Goal: Information Seeking & Learning: Learn about a topic

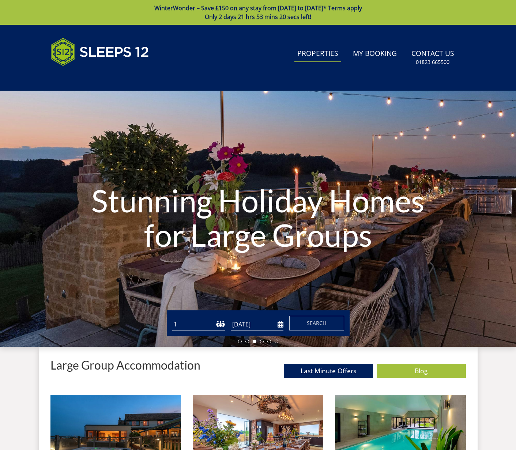
click at [315, 54] on link "Properties" at bounding box center [317, 54] width 47 height 16
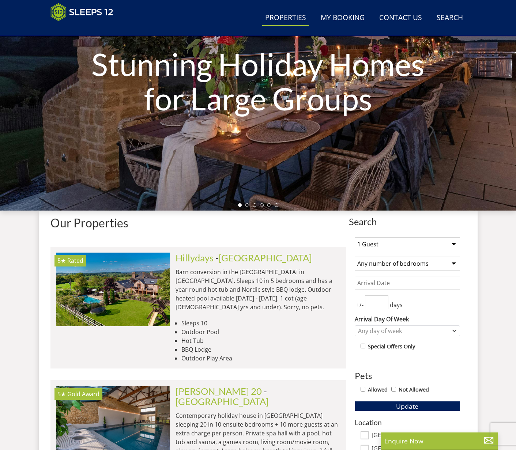
scroll to position [123, 0]
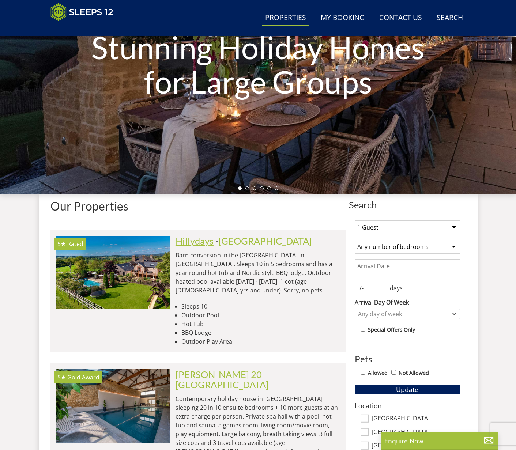
click at [194, 241] on link "Hillydays" at bounding box center [194, 240] width 38 height 11
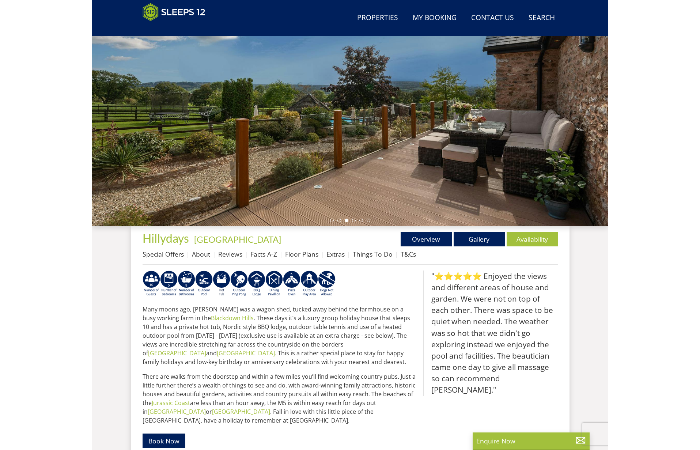
scroll to position [90, 0]
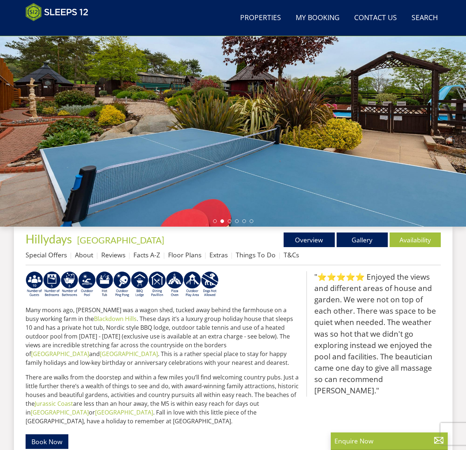
click at [172, 316] on p "Many moons ago, [PERSON_NAME] was a wagon shed, tucked away behind the farmhous…" at bounding box center [163, 335] width 275 height 61
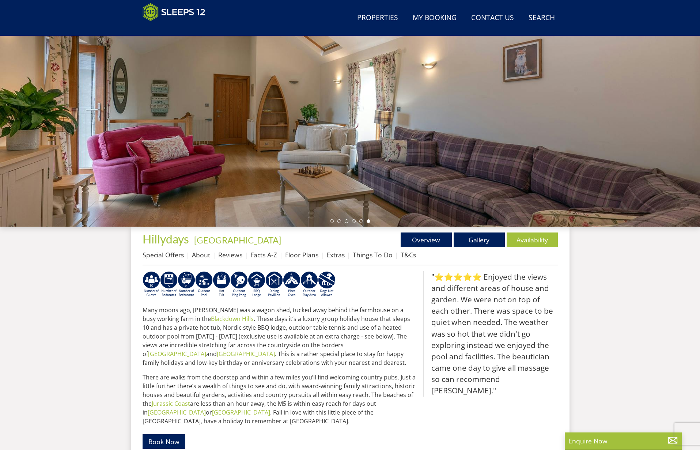
click at [587, 287] on div "Search Menu Properties My Booking Contact Us [PHONE_NUMBER] Search Check Availa…" at bounding box center [350, 302] width 700 height 735
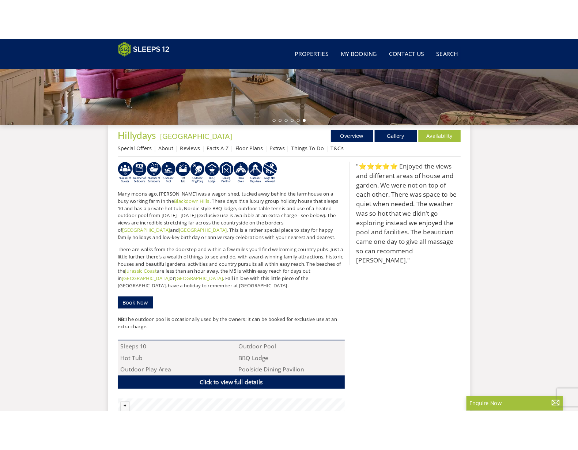
scroll to position [200, 0]
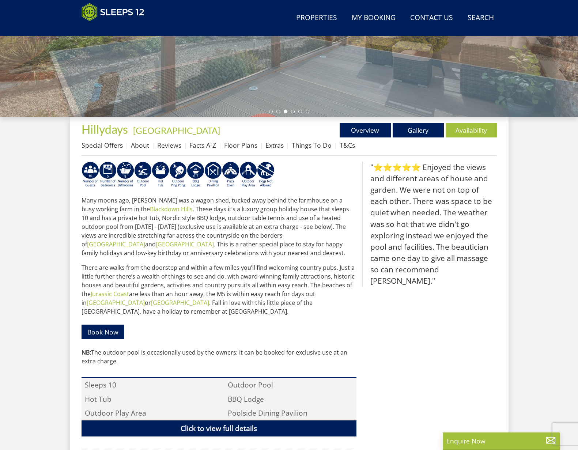
click at [461, 319] on div ""⭐⭐⭐⭐⭐ Enjoyed the views and different areas of house and garden. We were not o…" at bounding box center [429, 354] width 134 height 387
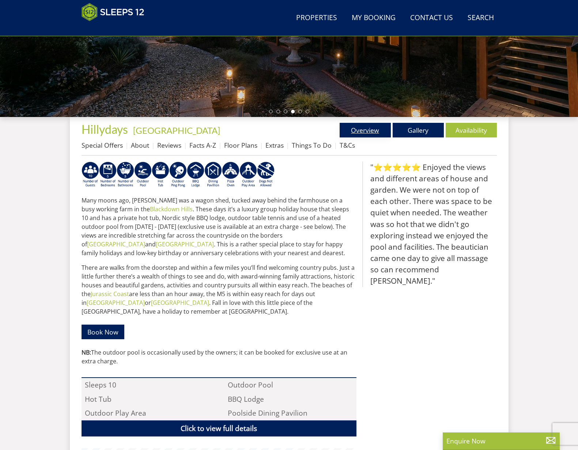
click at [378, 130] on link "Overview" at bounding box center [364, 130] width 51 height 15
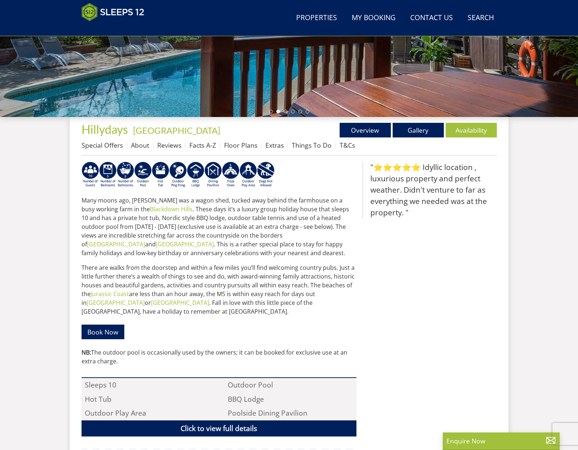
click at [410, 229] on div ""⭐⭐⭐⭐⭐ Idyllic location , luxurious property and perfect weather. Didn't ventur…" at bounding box center [429, 354] width 134 height 387
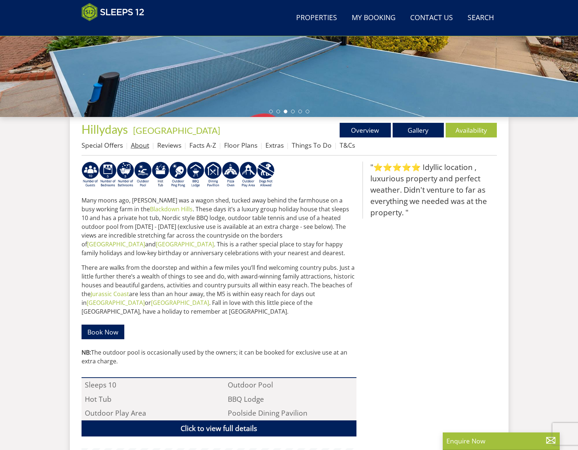
click at [135, 146] on link "About" at bounding box center [140, 145] width 18 height 9
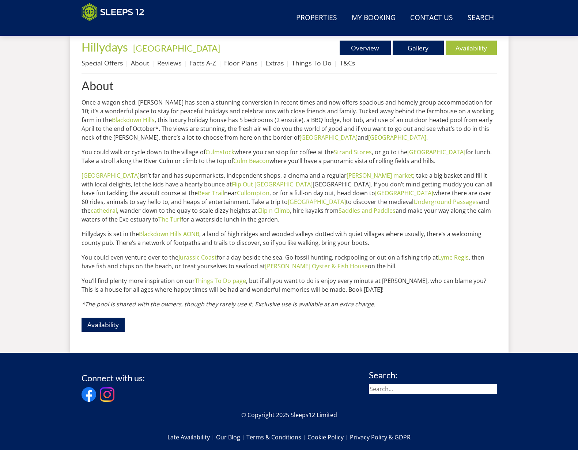
scroll to position [196, 0]
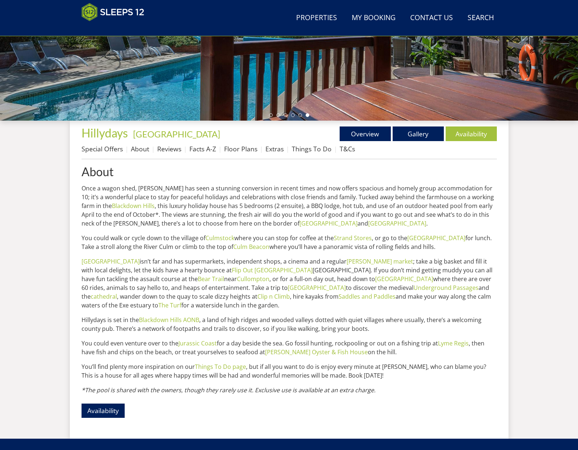
click at [353, 212] on p "Once a wagon shed, [PERSON_NAME] has seen a stunning conversion in recent times…" at bounding box center [288, 206] width 415 height 44
click at [117, 150] on link "Special Offers" at bounding box center [101, 148] width 41 height 9
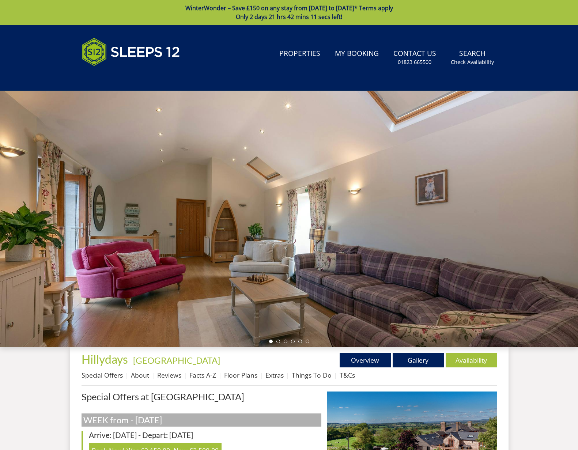
click at [340, 81] on div "Search Menu Properties My Booking Contact Us [PHONE_NUMBER] Search Check Availa…" at bounding box center [289, 58] width 438 height 48
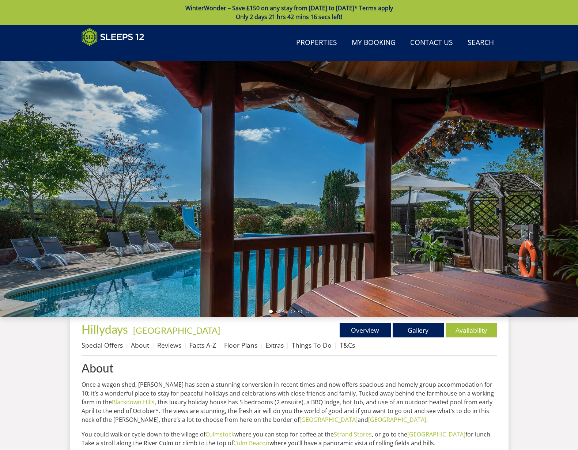
scroll to position [196, 0]
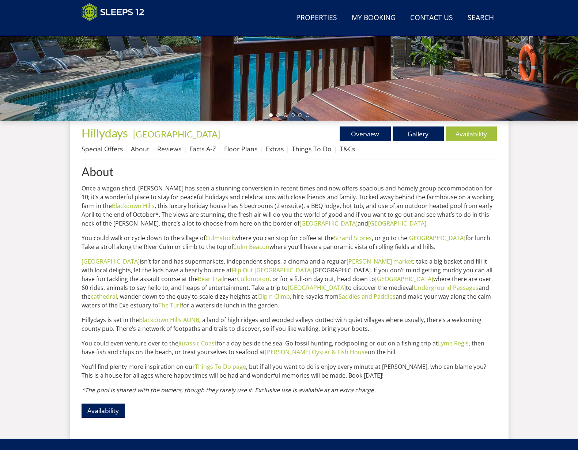
click at [135, 149] on link "About" at bounding box center [140, 148] width 18 height 9
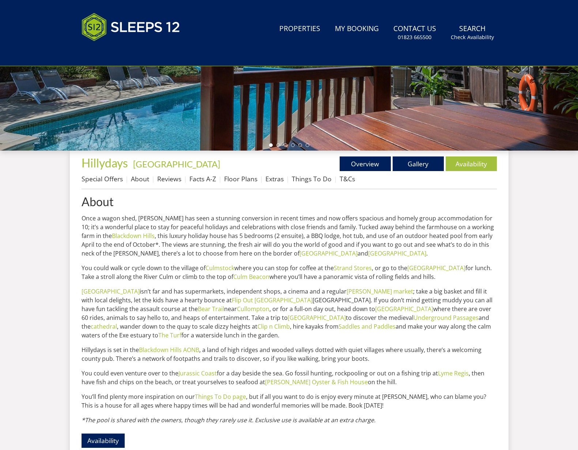
scroll to position [0, 0]
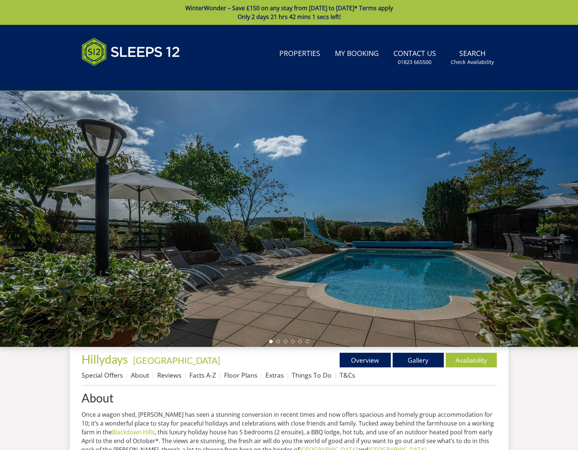
click at [305, 359] on ul "Overview Gallery Availability" at bounding box center [393, 360] width 208 height 15
click at [170, 376] on link "Reviews" at bounding box center [169, 374] width 24 height 9
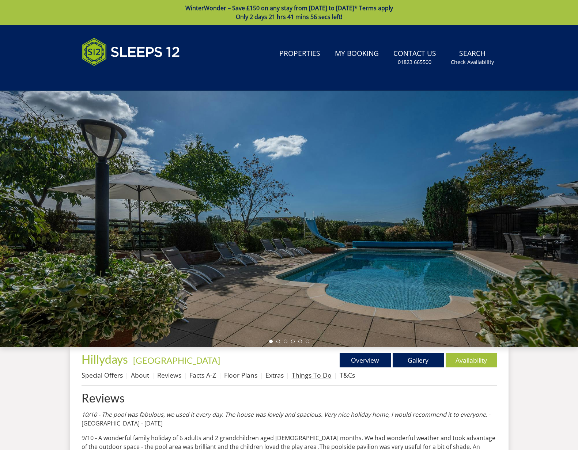
click at [307, 372] on link "Things To Do" at bounding box center [312, 374] width 40 height 9
click at [201, 374] on link "Facts A-Z" at bounding box center [202, 374] width 27 height 9
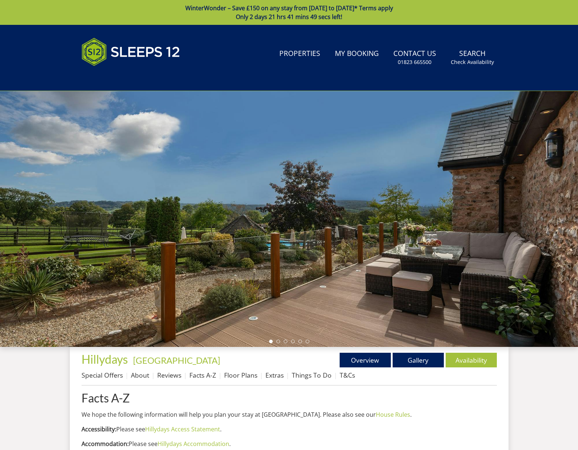
click at [247, 373] on link "Floor Plans" at bounding box center [240, 374] width 33 height 9
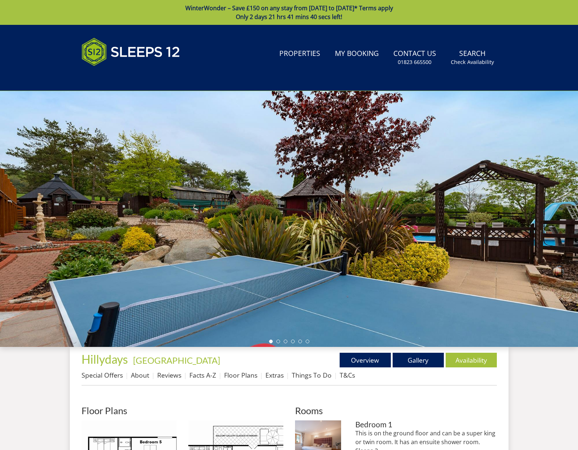
click at [272, 373] on link "Extras" at bounding box center [274, 374] width 18 height 9
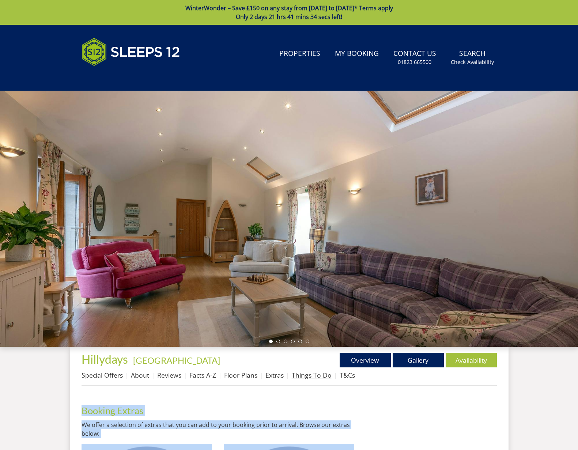
click at [309, 377] on link "Things To Do" at bounding box center [312, 374] width 40 height 9
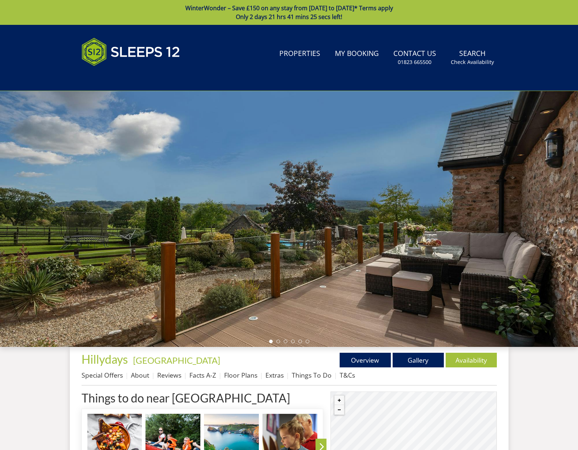
click at [339, 374] on link "T&Cs" at bounding box center [346, 374] width 15 height 9
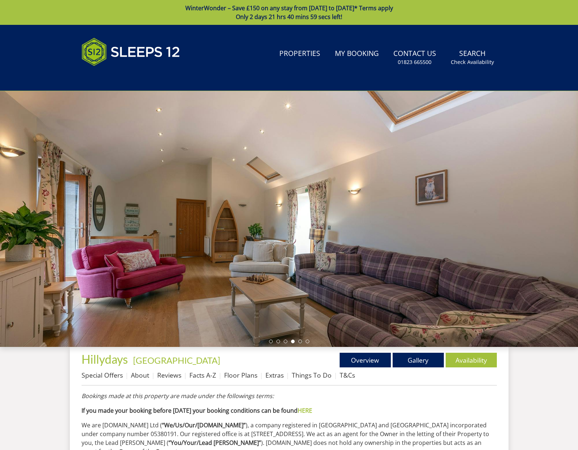
click at [348, 396] on p "Bookings made at this property are made under the followings terms:" at bounding box center [288, 395] width 415 height 9
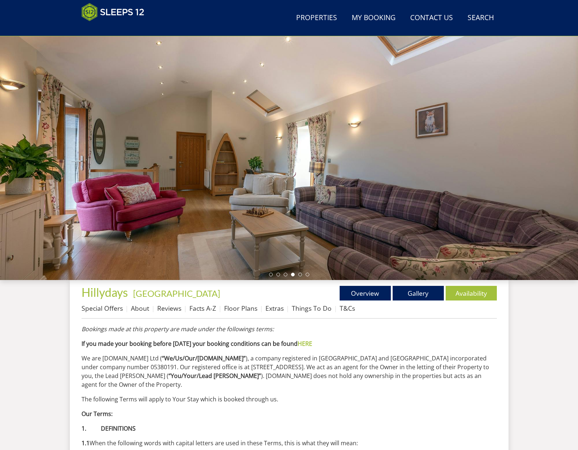
scroll to position [160, 0]
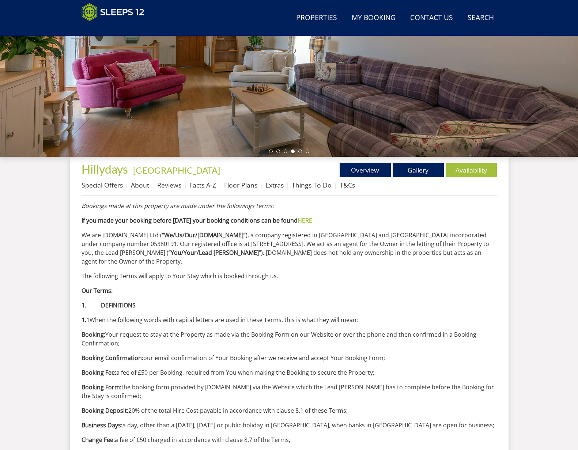
click at [373, 177] on link "Overview" at bounding box center [364, 170] width 51 height 15
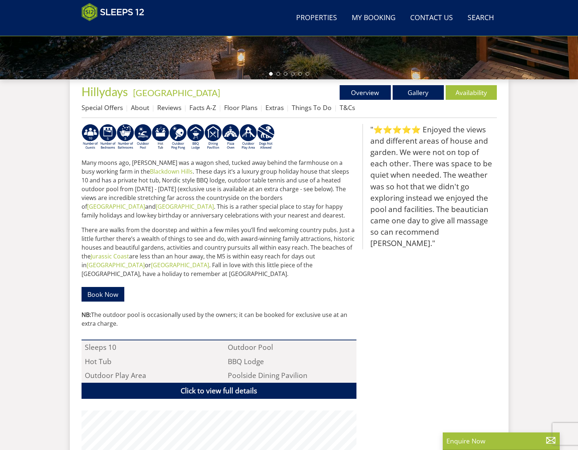
scroll to position [311, 0]
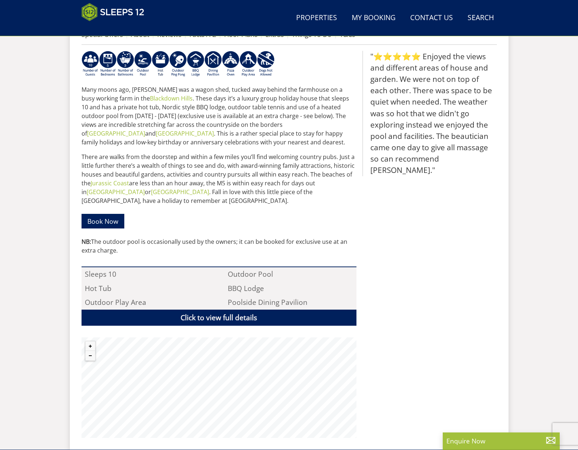
click at [410, 236] on div ""⭐⭐⭐⭐⭐ Enjoyed the views and different areas of house and garden. We were not o…" at bounding box center [429, 244] width 134 height 387
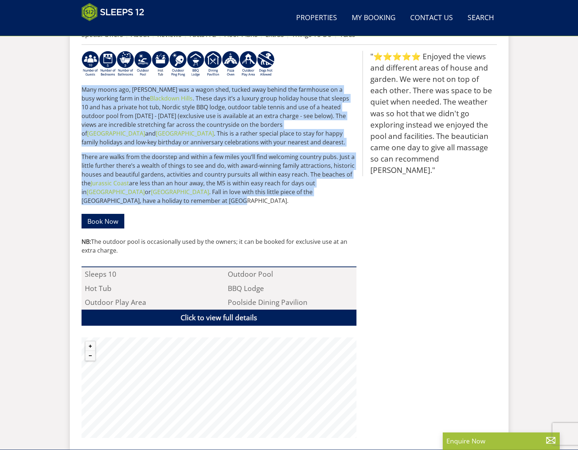
drag, startPoint x: 330, startPoint y: 190, endPoint x: 79, endPoint y: 93, distance: 269.7
click at [79, 93] on div "Properties [GEOGRAPHIC_DATA] - [GEOGRAPHIC_DATA] Overview Gallery Availability …" at bounding box center [289, 221] width 438 height 431
copy div "Lore ipsum dol, Sitametco adi e seddo eius, tempor inci utlabo etd magnaaliq en…"
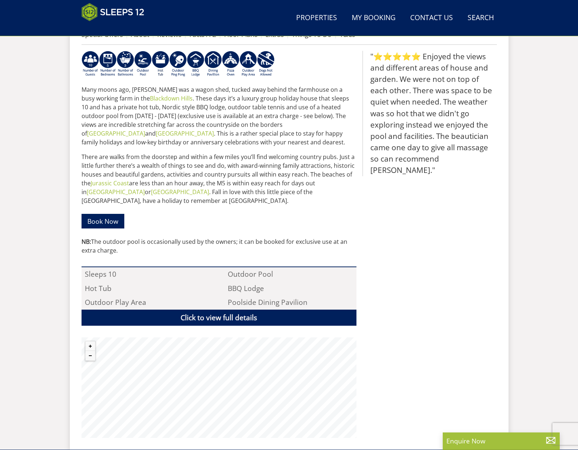
drag, startPoint x: 394, startPoint y: 214, endPoint x: 412, endPoint y: 205, distance: 20.6
click at [394, 214] on div ""⭐⭐⭐⭐⭐ Enjoyed the views and different areas of house and garden. We were not o…" at bounding box center [429, 244] width 134 height 387
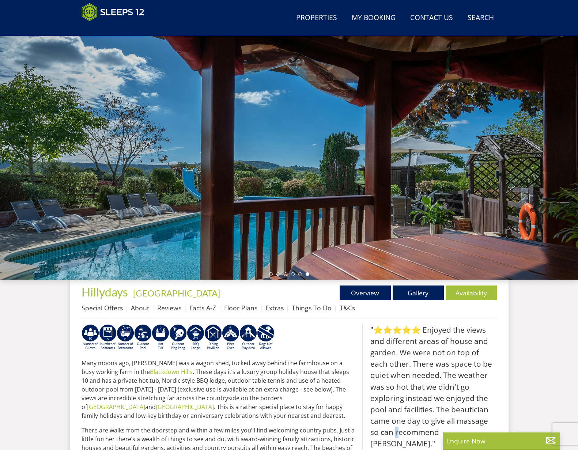
scroll to position [164, 0]
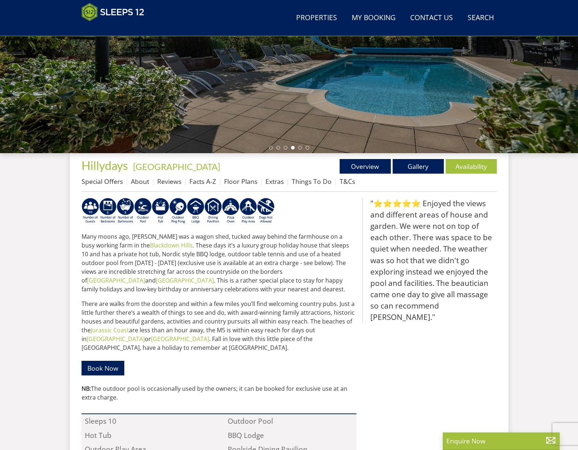
click at [455, 361] on div ""⭐⭐⭐⭐⭐ Enjoyed the views and different areas of house and garden. We were not o…" at bounding box center [429, 391] width 134 height 387
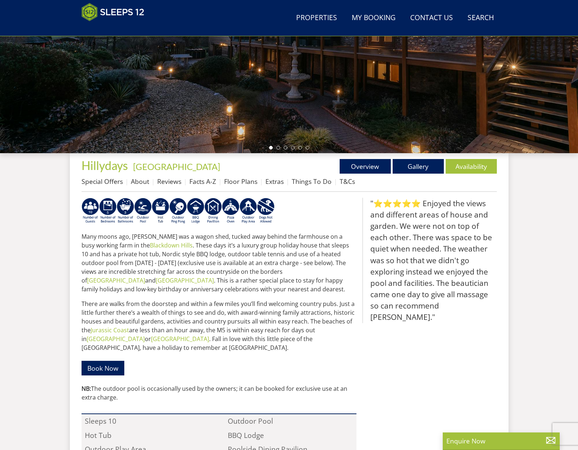
click at [416, 304] on blockquote ""⭐⭐⭐⭐⭐ Enjoyed the views and different areas of house and garden. We were not o…" at bounding box center [429, 260] width 134 height 125
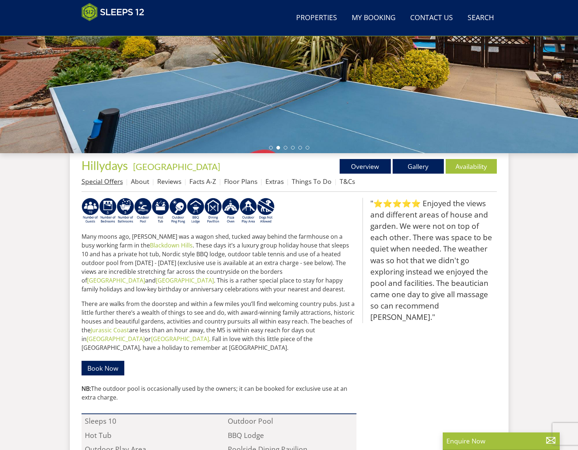
click at [116, 183] on link "Special Offers" at bounding box center [101, 181] width 41 height 9
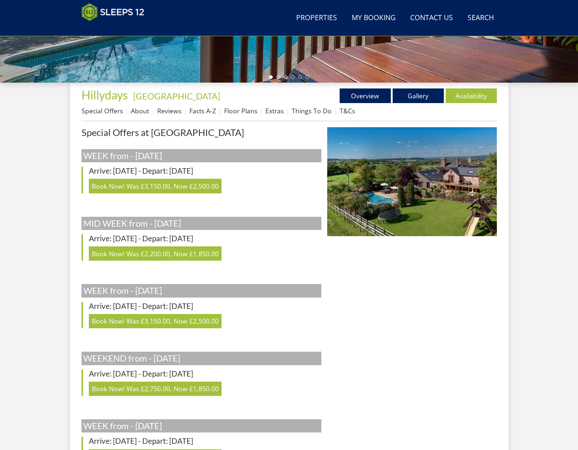
scroll to position [236, 0]
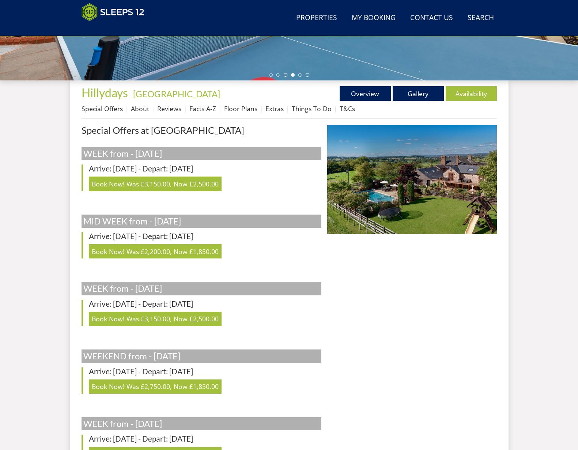
click at [383, 304] on div at bounding box center [412, 440] width 170 height 630
click at [208, 107] on link "Facts A-Z" at bounding box center [202, 108] width 27 height 9
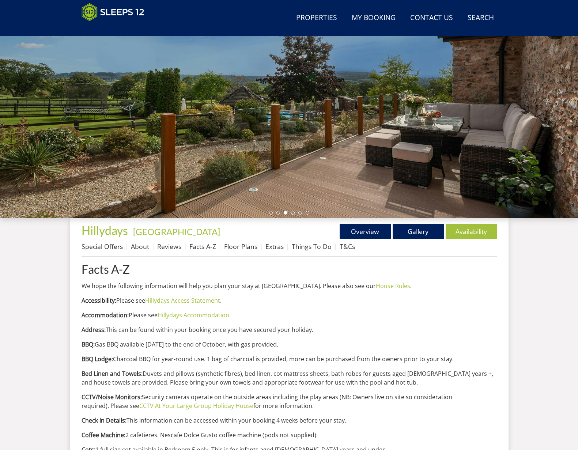
scroll to position [163, 0]
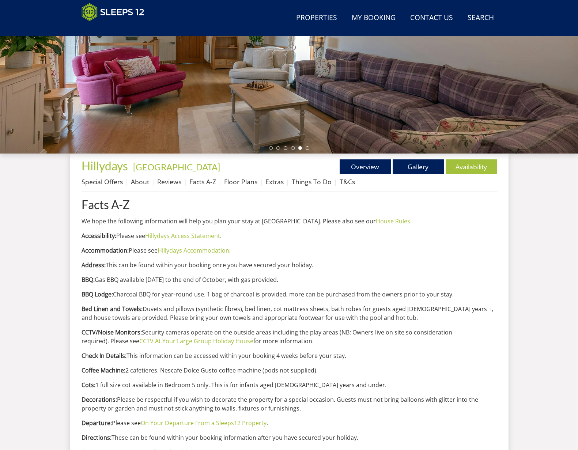
click at [178, 252] on link "Hillydays Accommodation" at bounding box center [193, 250] width 72 height 8
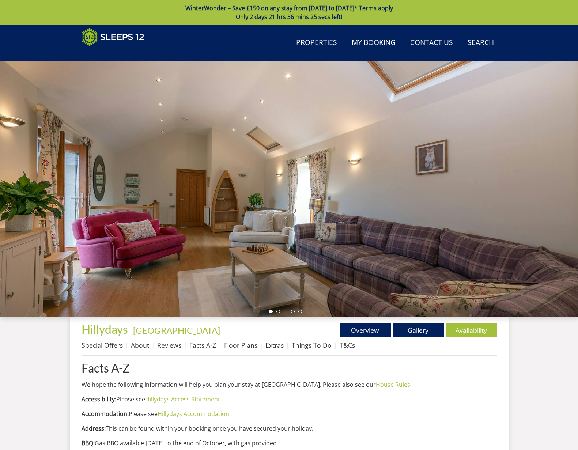
scroll to position [163, 0]
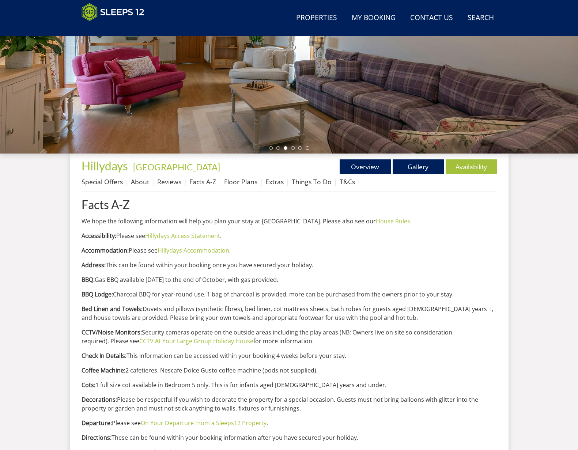
click at [190, 251] on link "Hillydays Accommodation" at bounding box center [193, 250] width 72 height 8
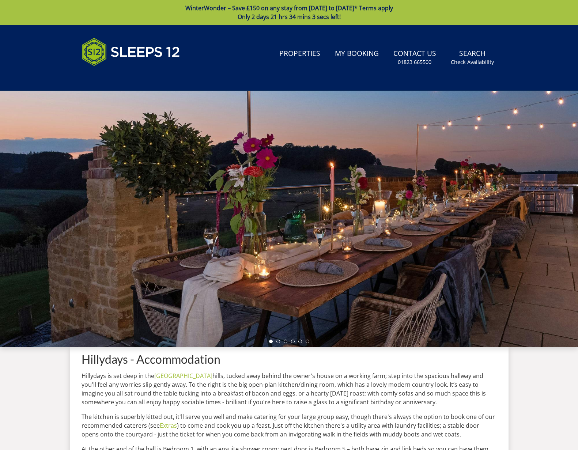
click at [307, 388] on p "[PERSON_NAME] is set deep in the [GEOGRAPHIC_DATA], tucked away behind the owne…" at bounding box center [288, 388] width 415 height 35
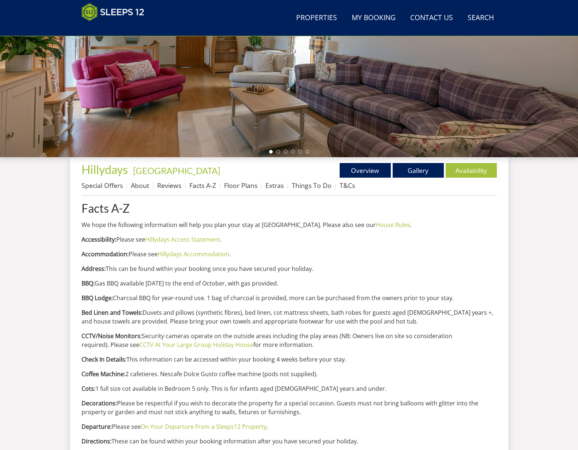
scroll to position [163, 0]
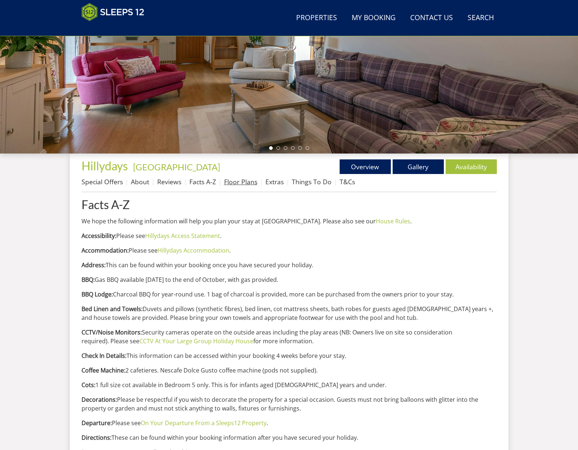
click at [246, 184] on link "Floor Plans" at bounding box center [240, 181] width 33 height 9
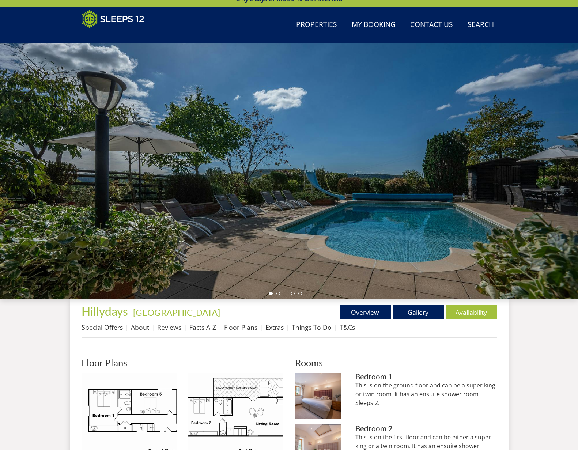
scroll to position [160, 0]
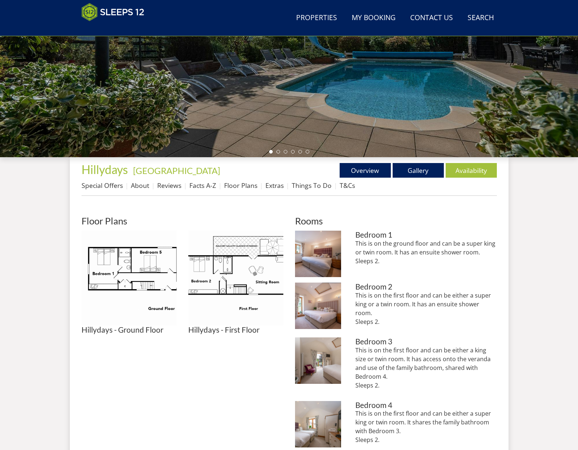
click at [559, 265] on div "Search Menu Properties My Booking Contact Us [PHONE_NUMBER] Search Check Availa…" at bounding box center [289, 265] width 578 height 801
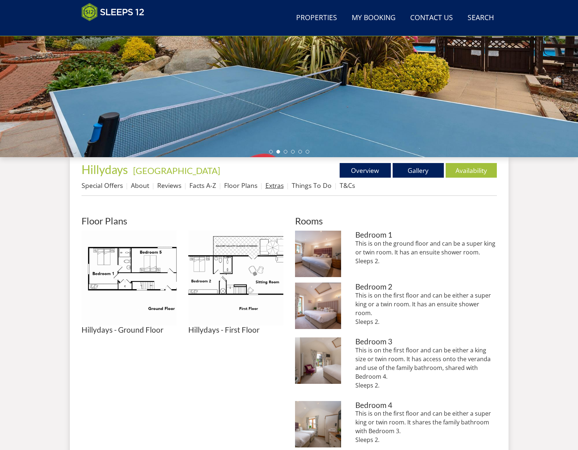
click at [277, 190] on link "Extras" at bounding box center [274, 185] width 18 height 9
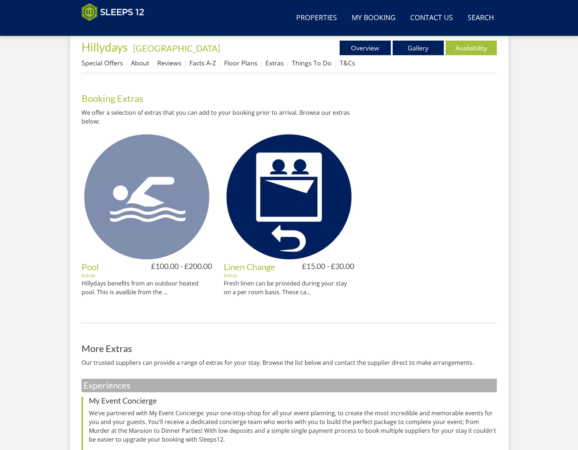
scroll to position [164, 0]
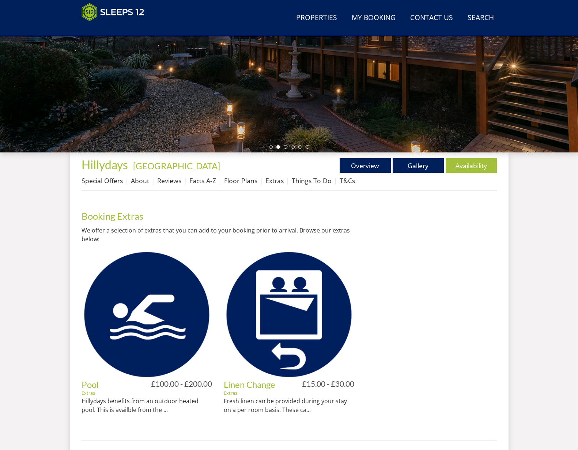
click at [441, 254] on div at bounding box center [431, 313] width 130 height 232
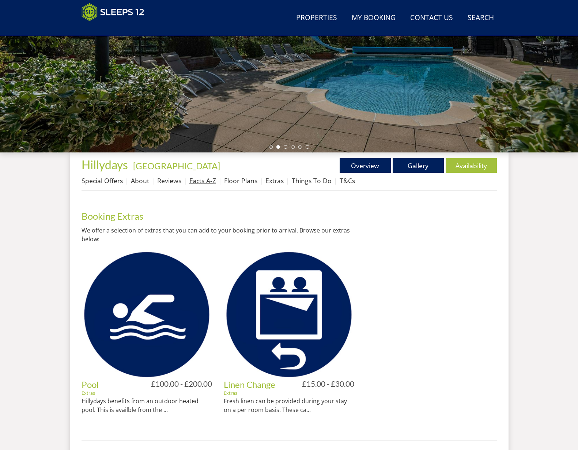
click at [204, 180] on link "Facts A-Z" at bounding box center [202, 180] width 27 height 9
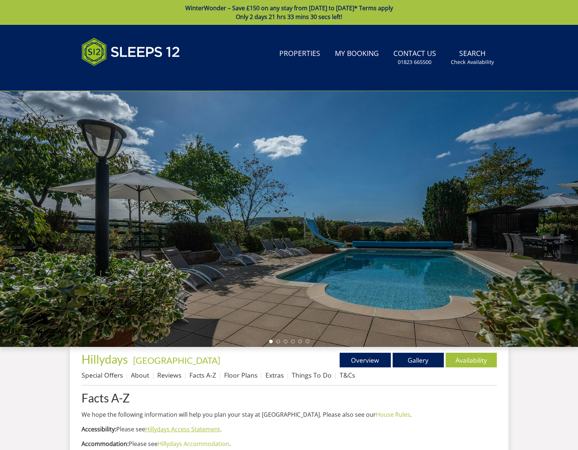
click at [198, 428] on link "Hillydays Access Statement" at bounding box center [182, 429] width 75 height 8
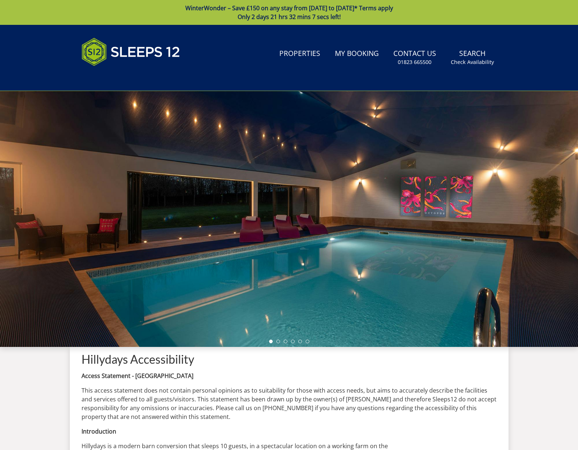
click at [315, 363] on h1 "Hillydays Accessibility" at bounding box center [288, 359] width 415 height 13
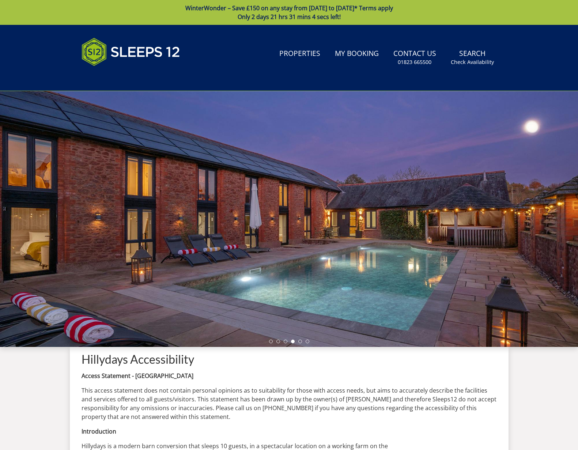
click at [329, 392] on p "This access statement does not contain personal opinions as to suitability for …" at bounding box center [288, 403] width 415 height 35
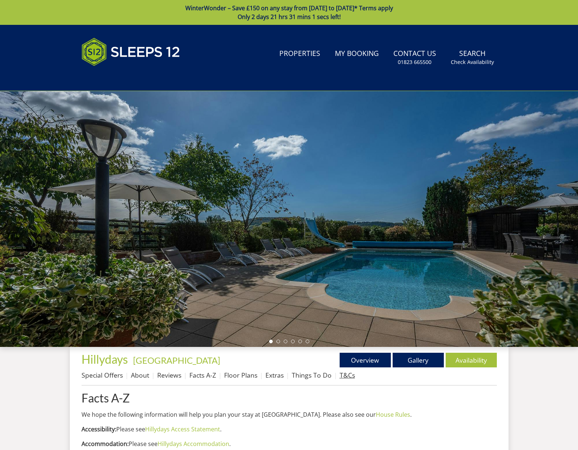
click at [339, 375] on link "T&Cs" at bounding box center [346, 374] width 15 height 9
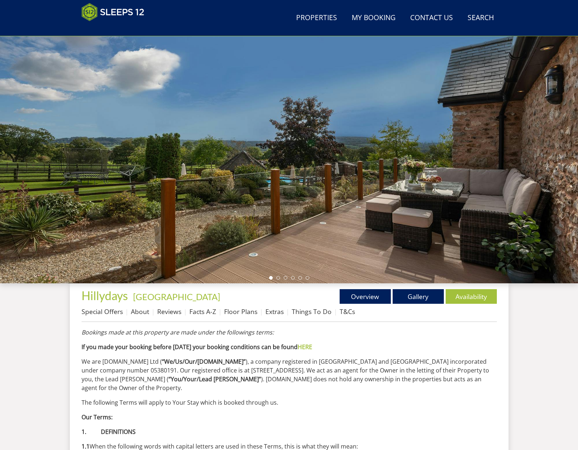
scroll to position [162, 0]
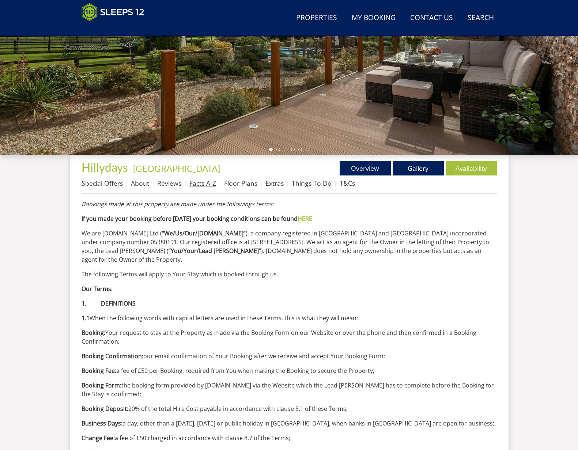
click at [200, 185] on link "Facts A-Z" at bounding box center [202, 183] width 27 height 9
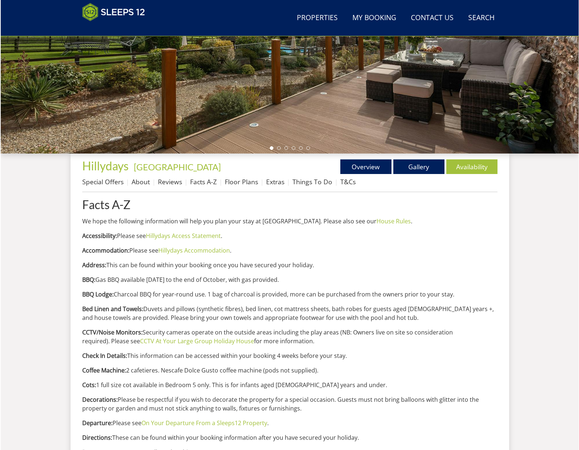
scroll to position [309, 0]
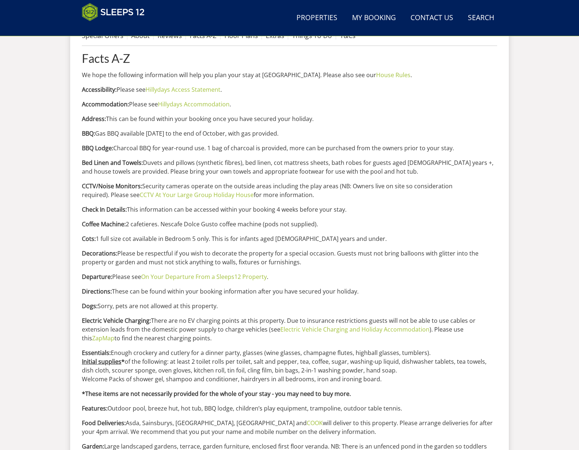
click at [192, 337] on p "Electric Vehicle Charging: There are no EV charging points at this property. Du…" at bounding box center [289, 329] width 415 height 26
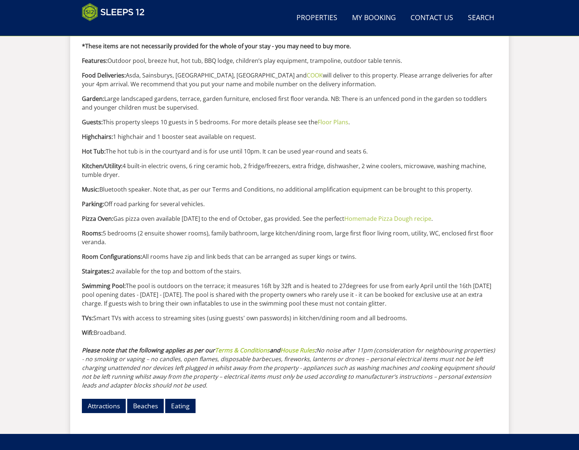
scroll to position [769, 0]
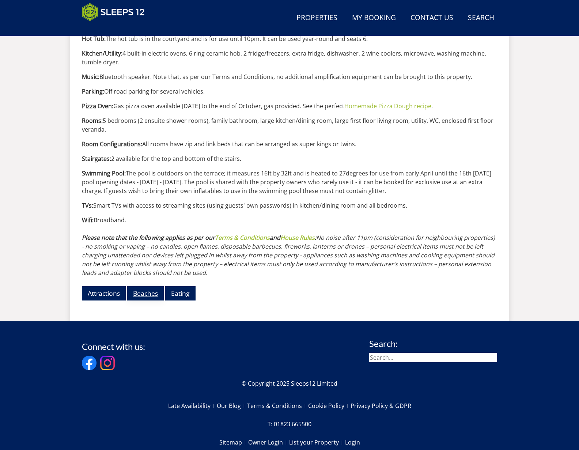
click at [152, 294] on link "Beaches" at bounding box center [145, 293] width 37 height 14
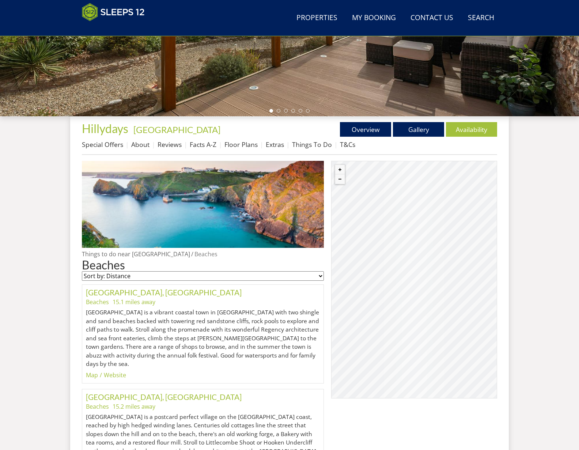
scroll to position [164, 0]
